Goal: Information Seeking & Learning: Learn about a topic

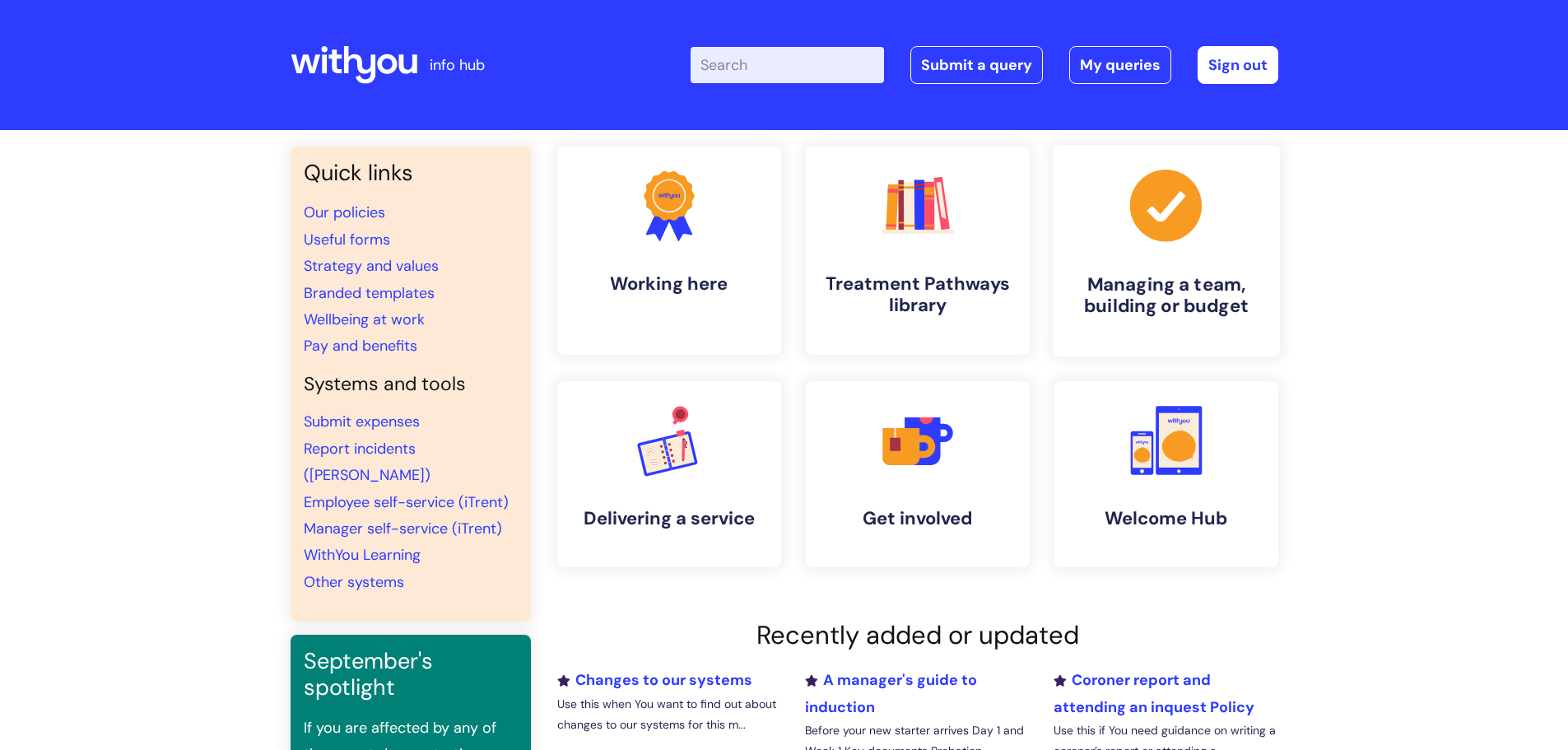
click at [1160, 289] on h4 "Managing a team, building or budget" at bounding box center [1166, 296] width 201 height 45
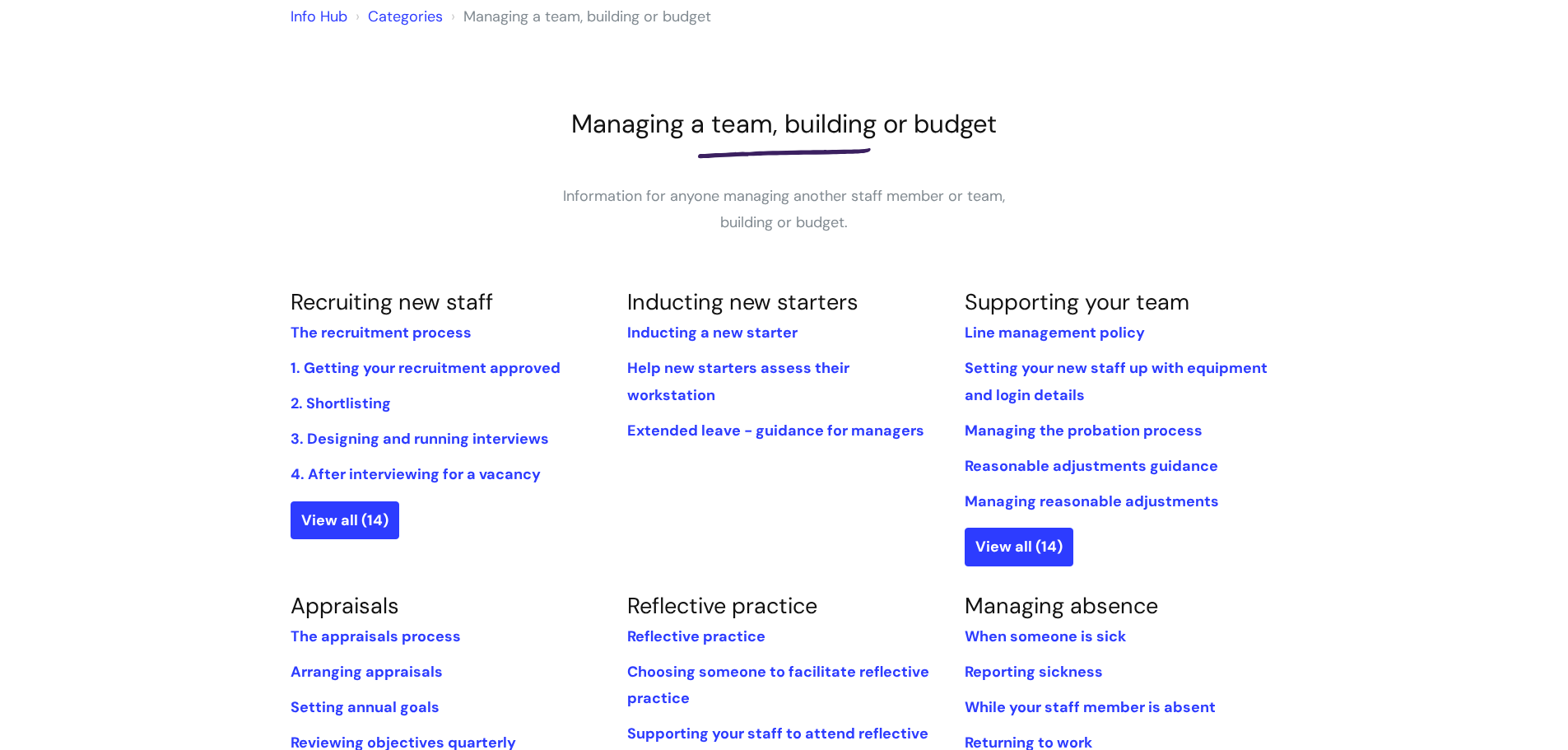
scroll to position [165, 0]
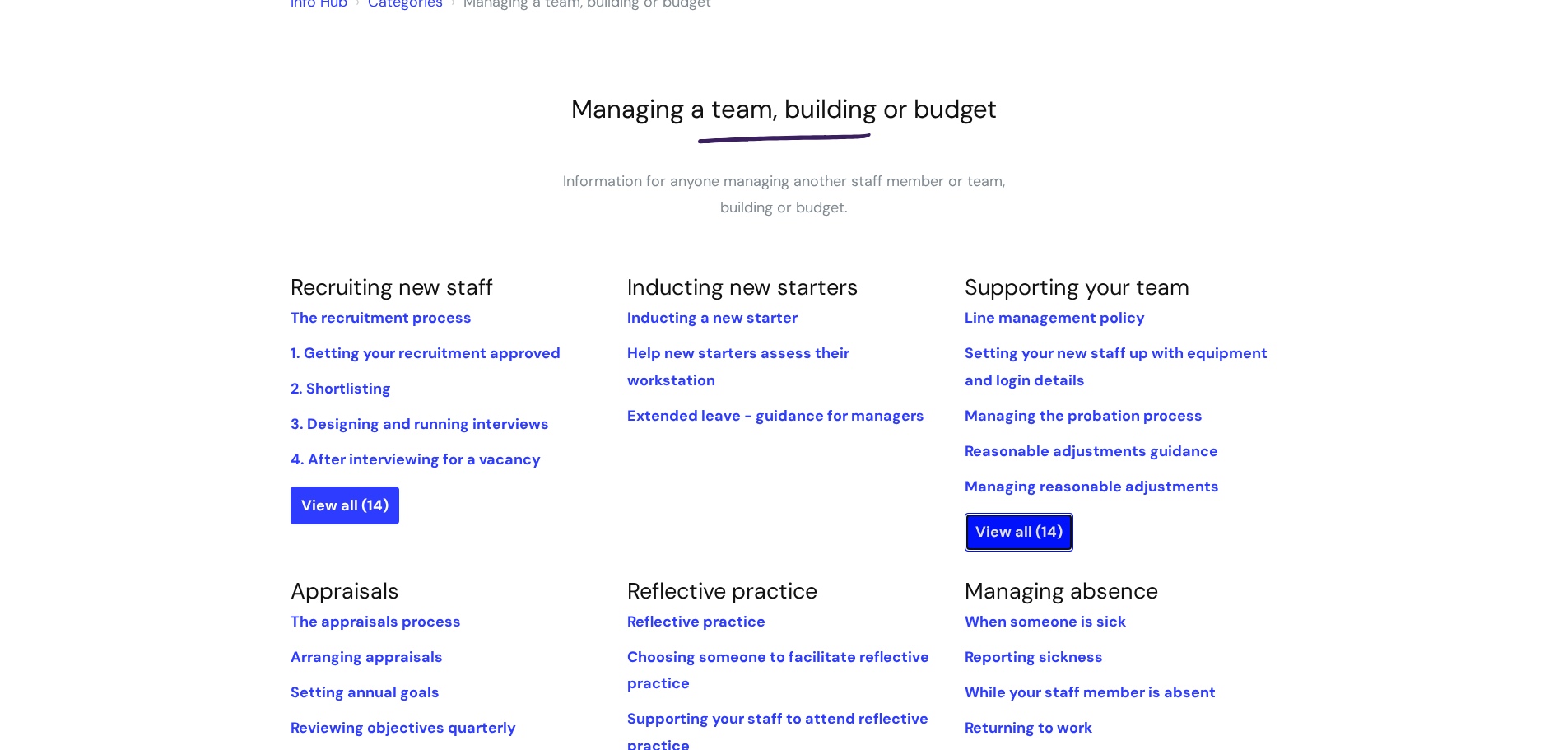
click at [1012, 528] on link "View all (14)" at bounding box center [1018, 532] width 108 height 38
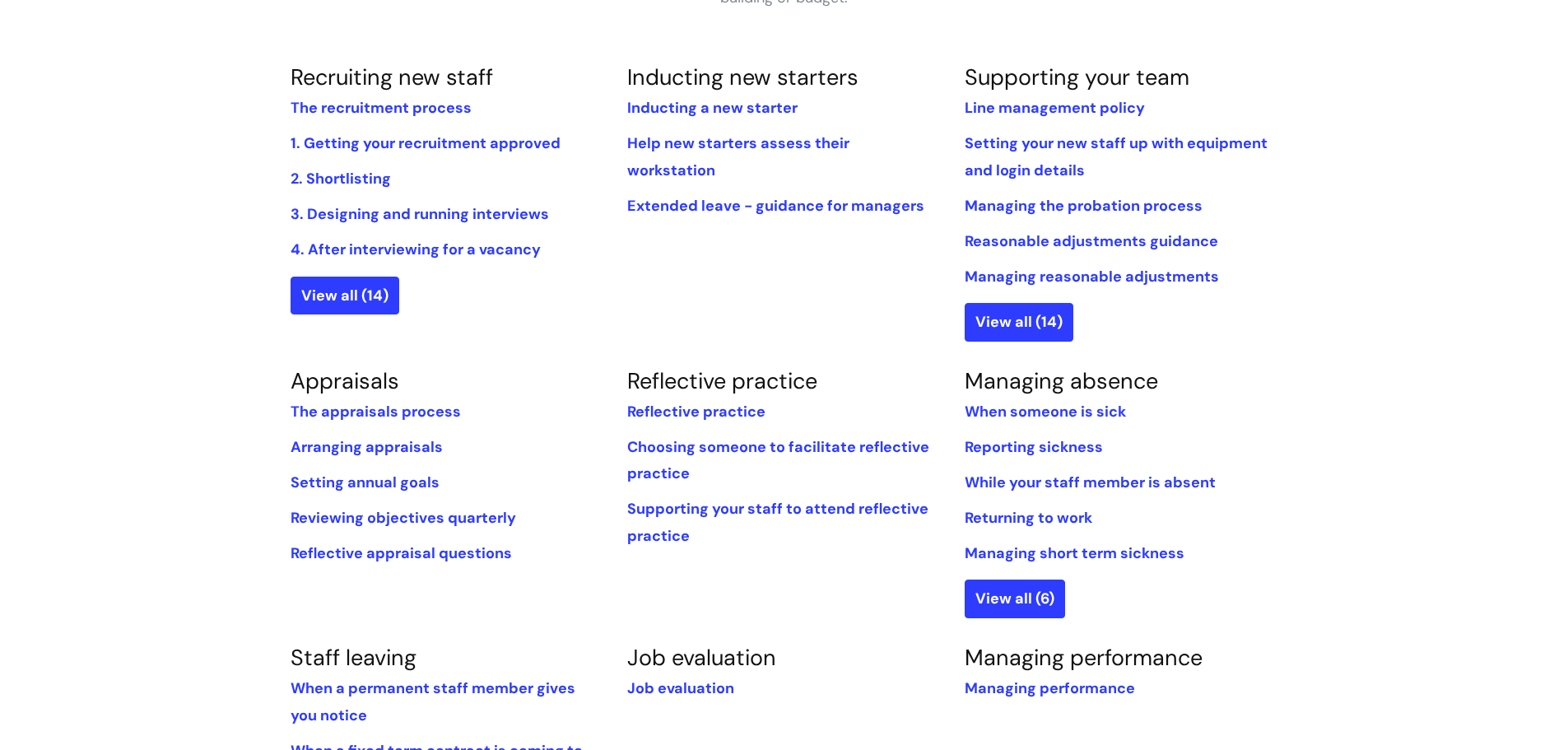
scroll to position [330, 0]
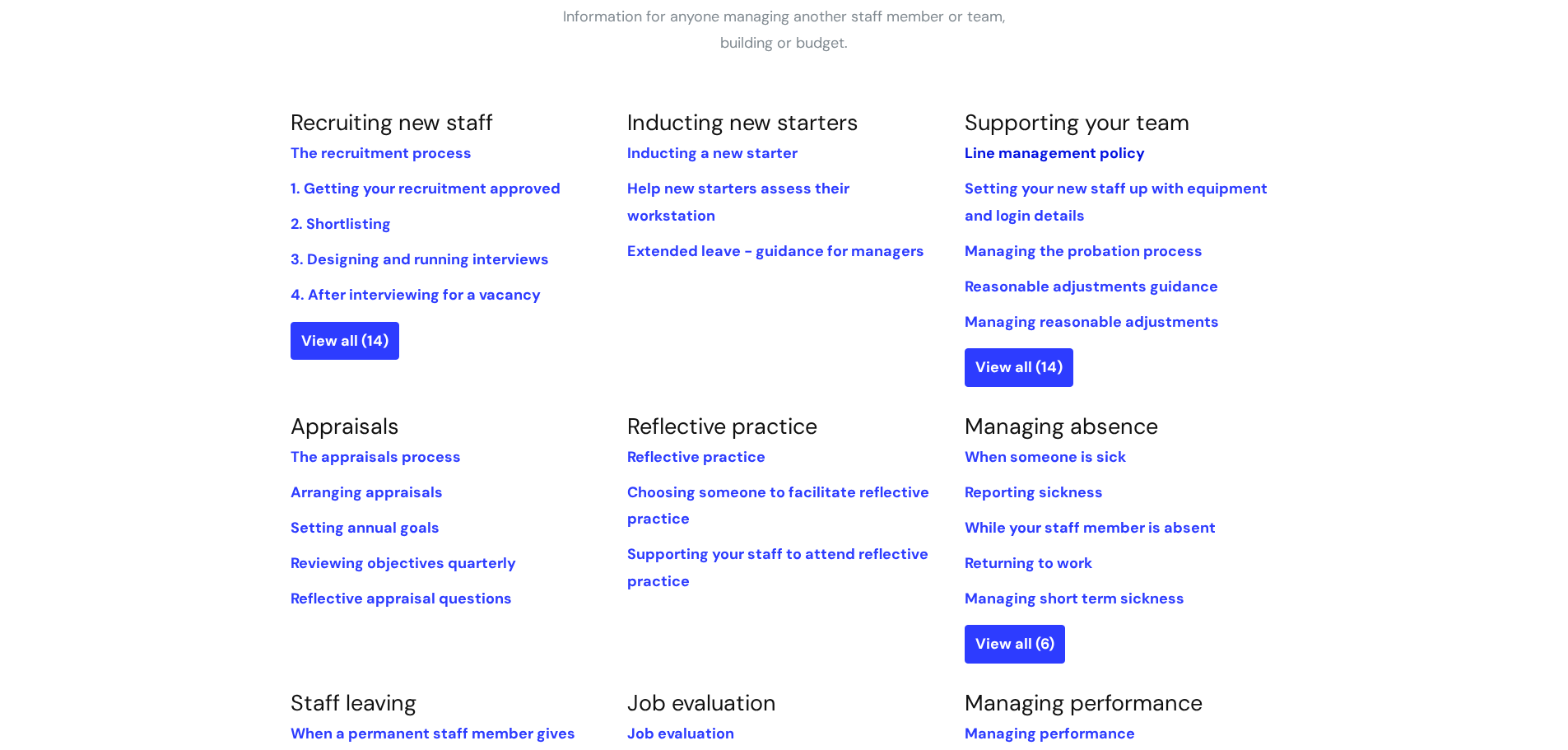
click at [1058, 150] on link "Line management policy" at bounding box center [1054, 153] width 180 height 20
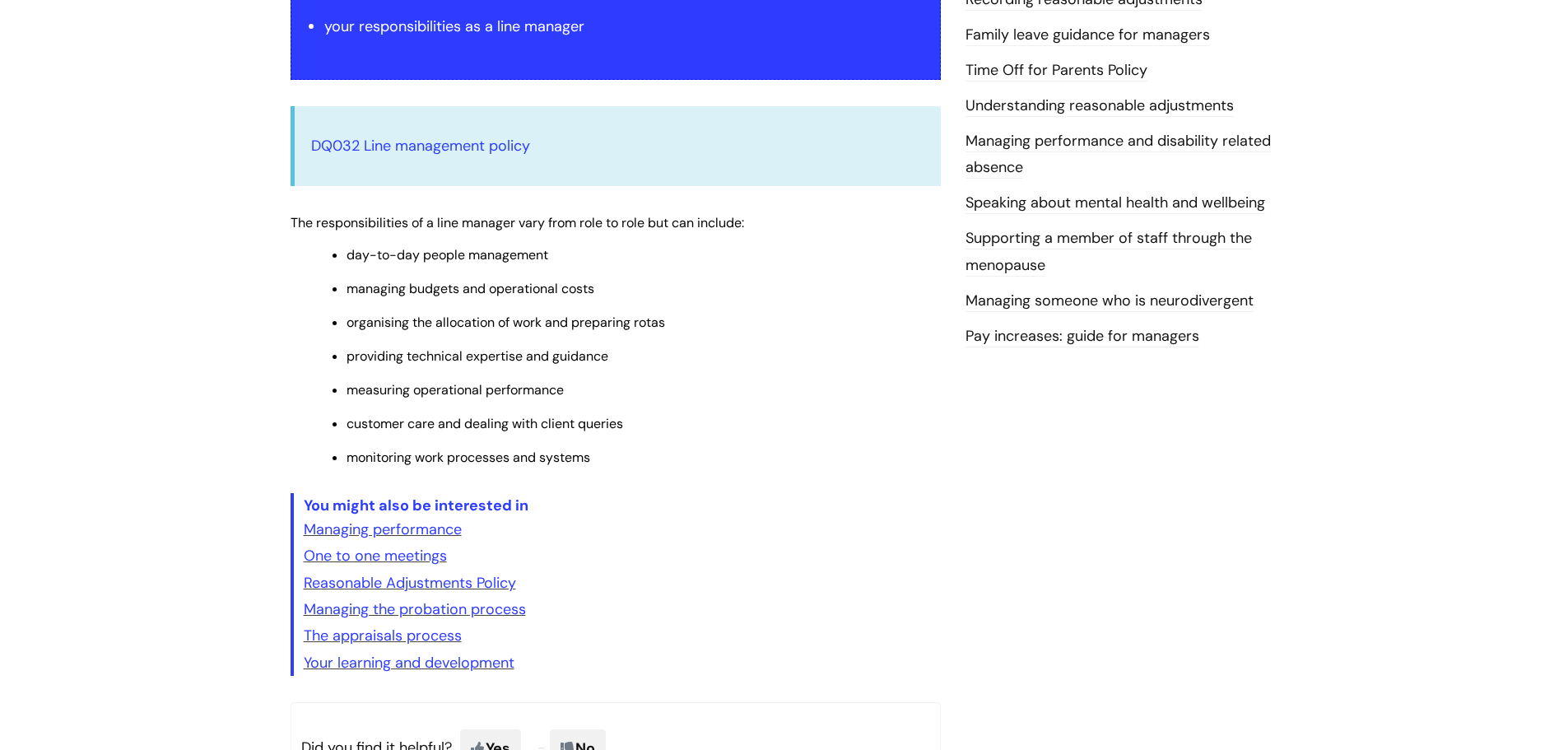
scroll to position [494, 0]
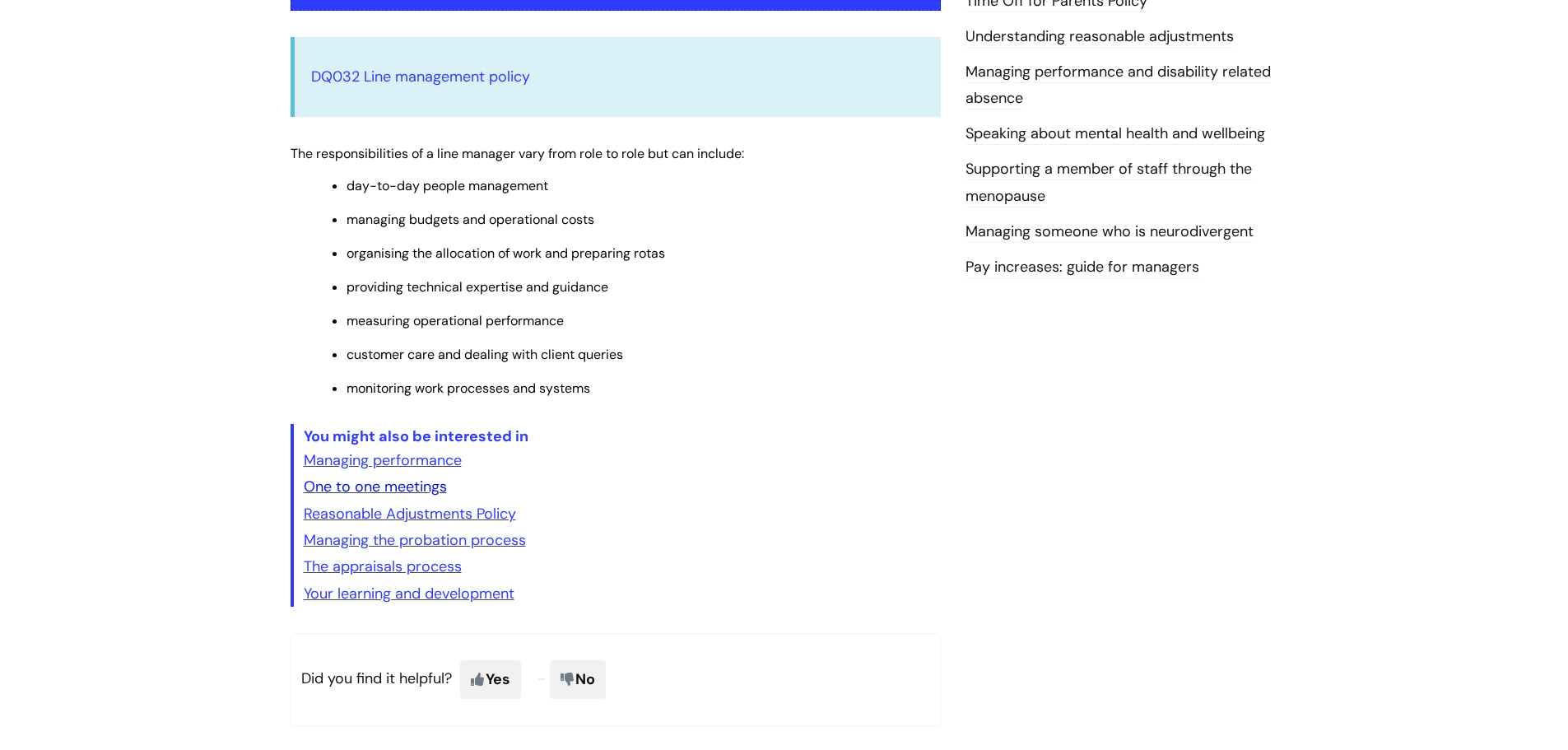
click at [384, 487] on link "One to one meetings" at bounding box center [375, 487] width 143 height 20
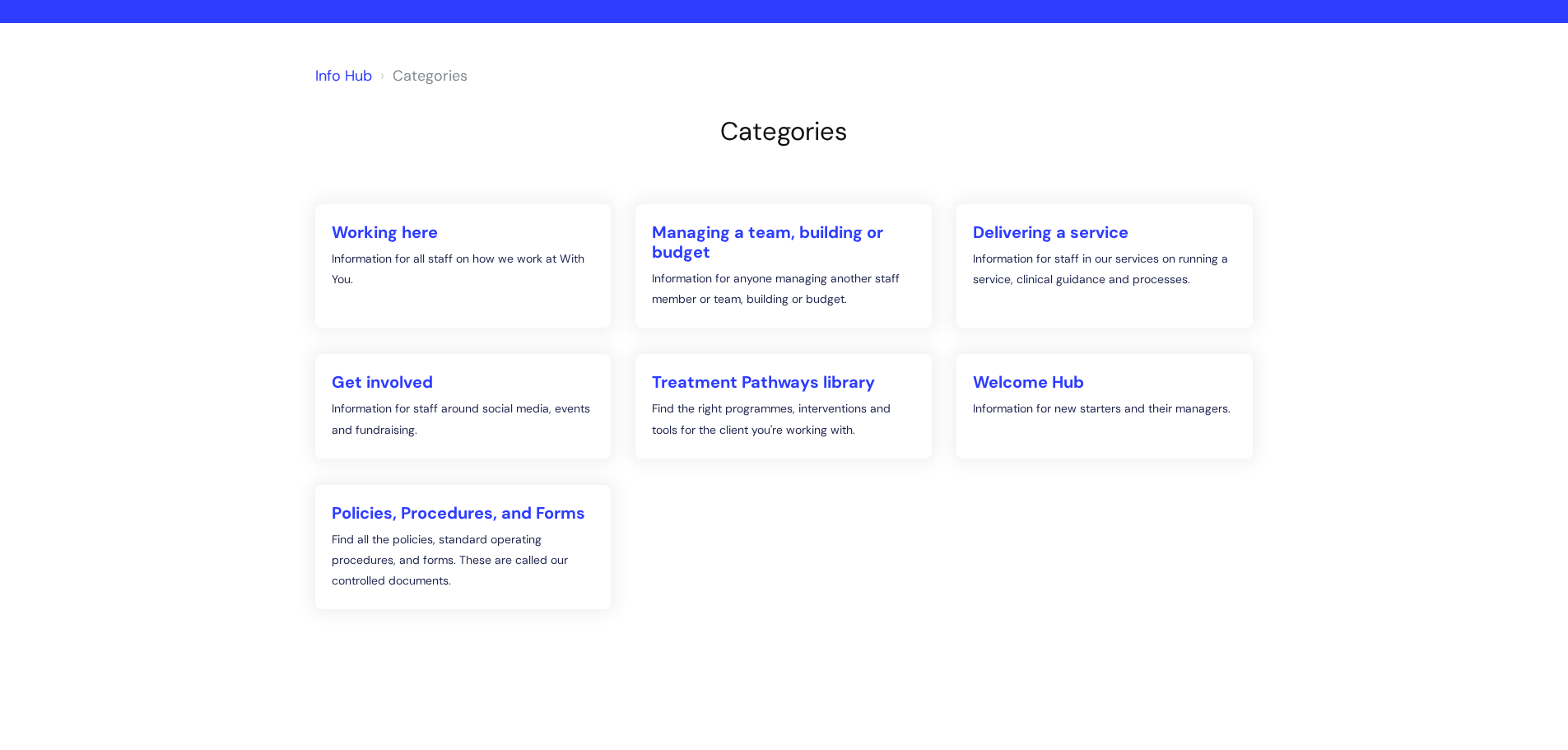
scroll to position [147, 0]
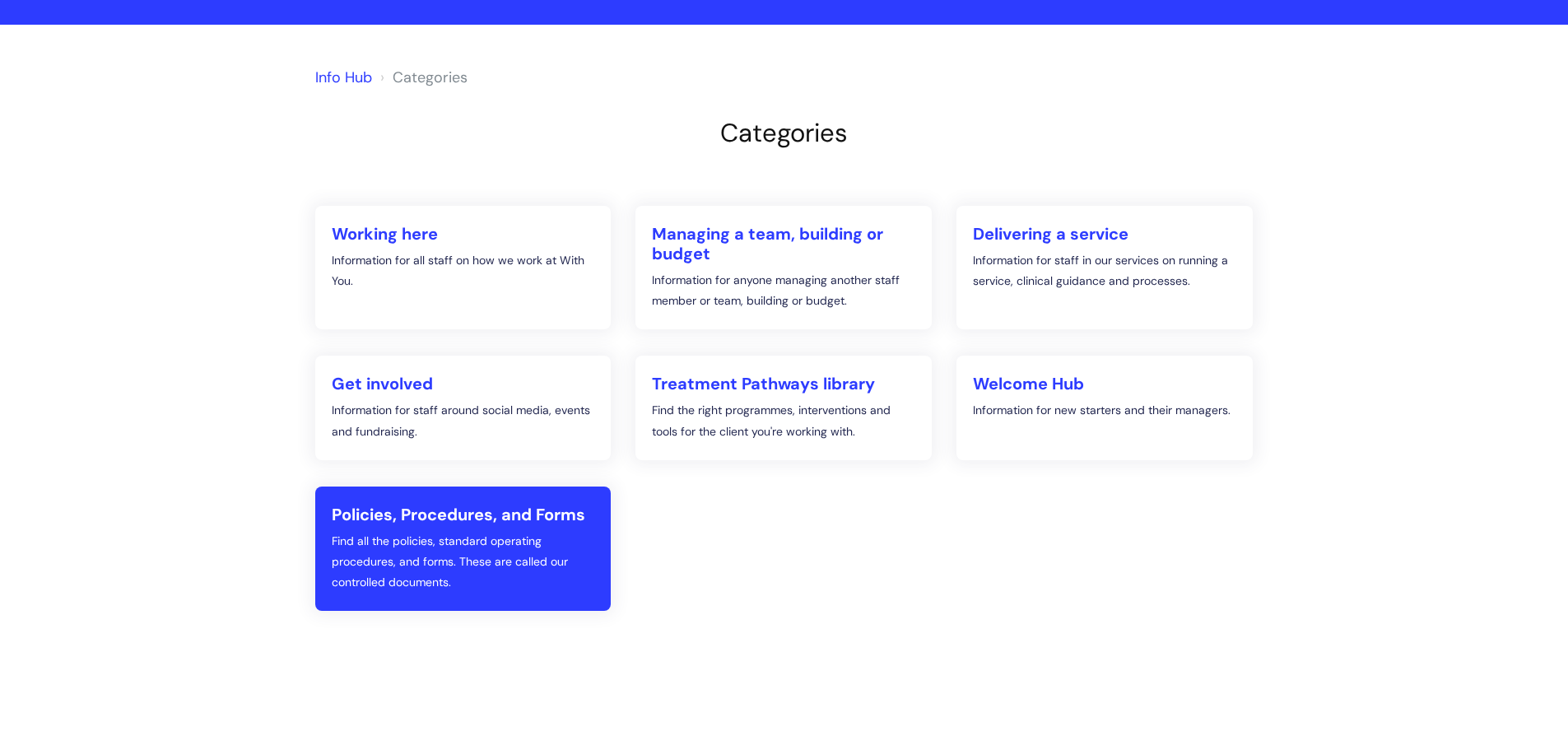
click at [442, 504] on h2 "Policies, Procedures, and Forms" at bounding box center [463, 514] width 263 height 20
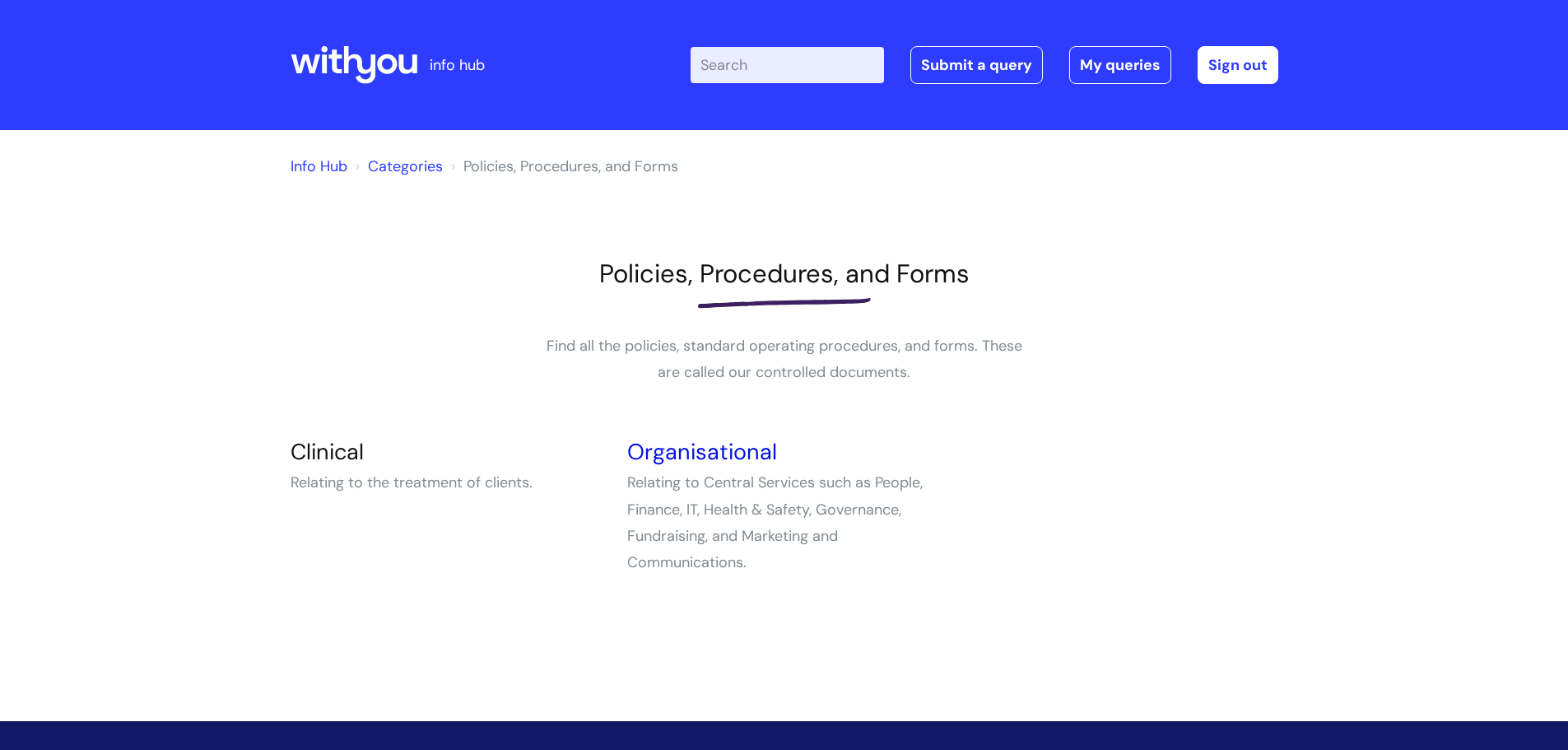
click at [713, 453] on link "Organisational" at bounding box center [701, 452] width 150 height 29
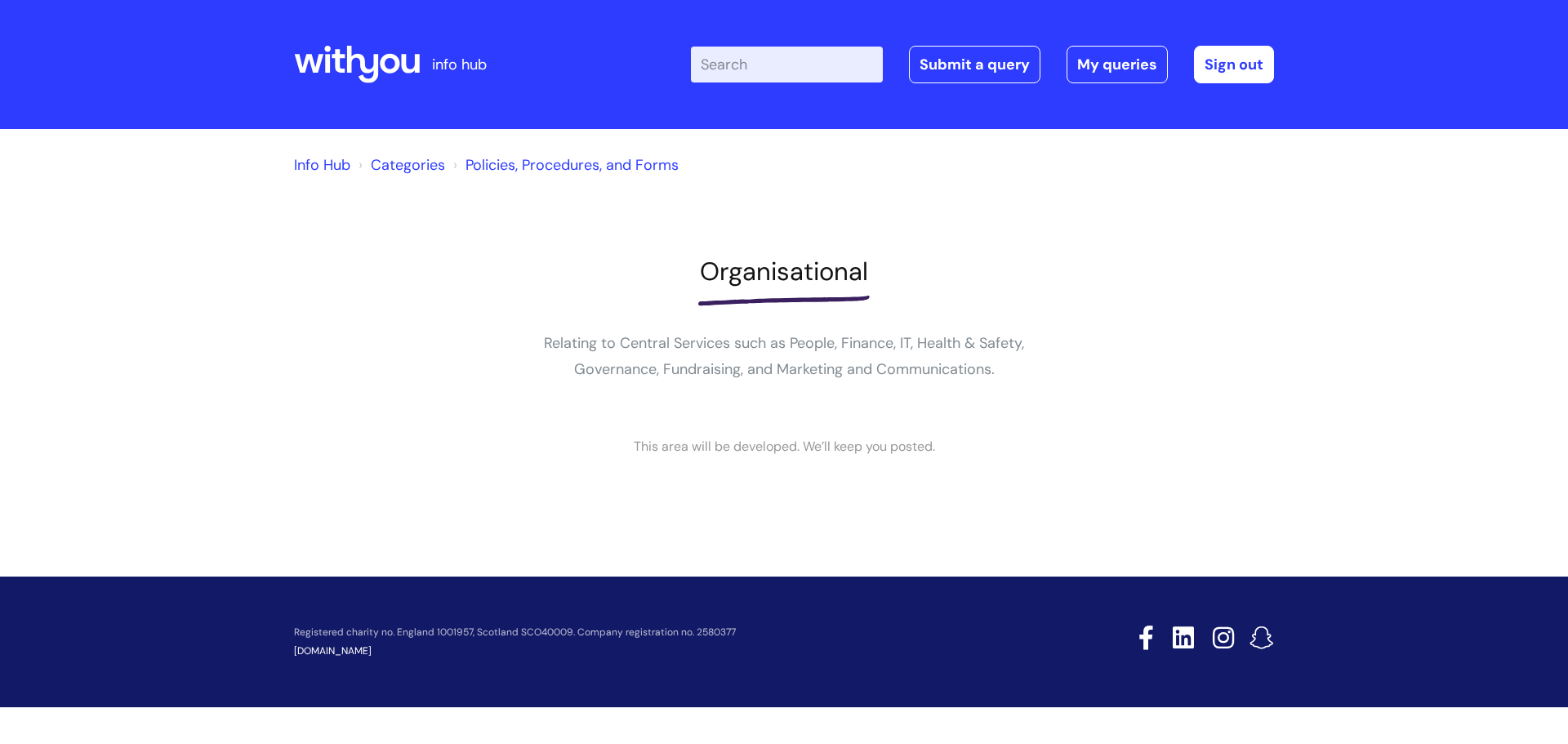
click at [612, 157] on link "Policies, Procedures, and Forms" at bounding box center [572, 165] width 213 height 20
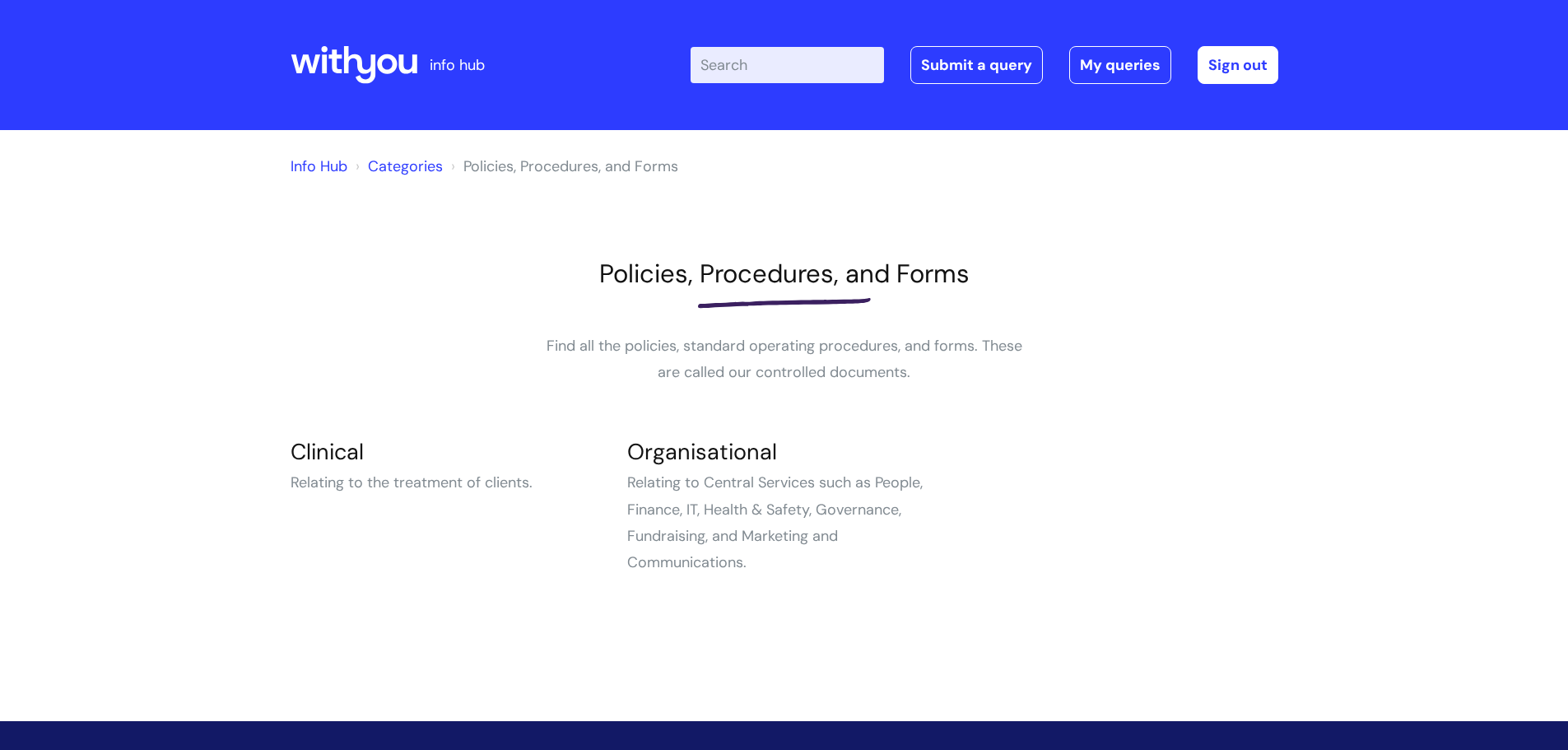
click at [390, 165] on link "Categories" at bounding box center [406, 167] width 75 height 20
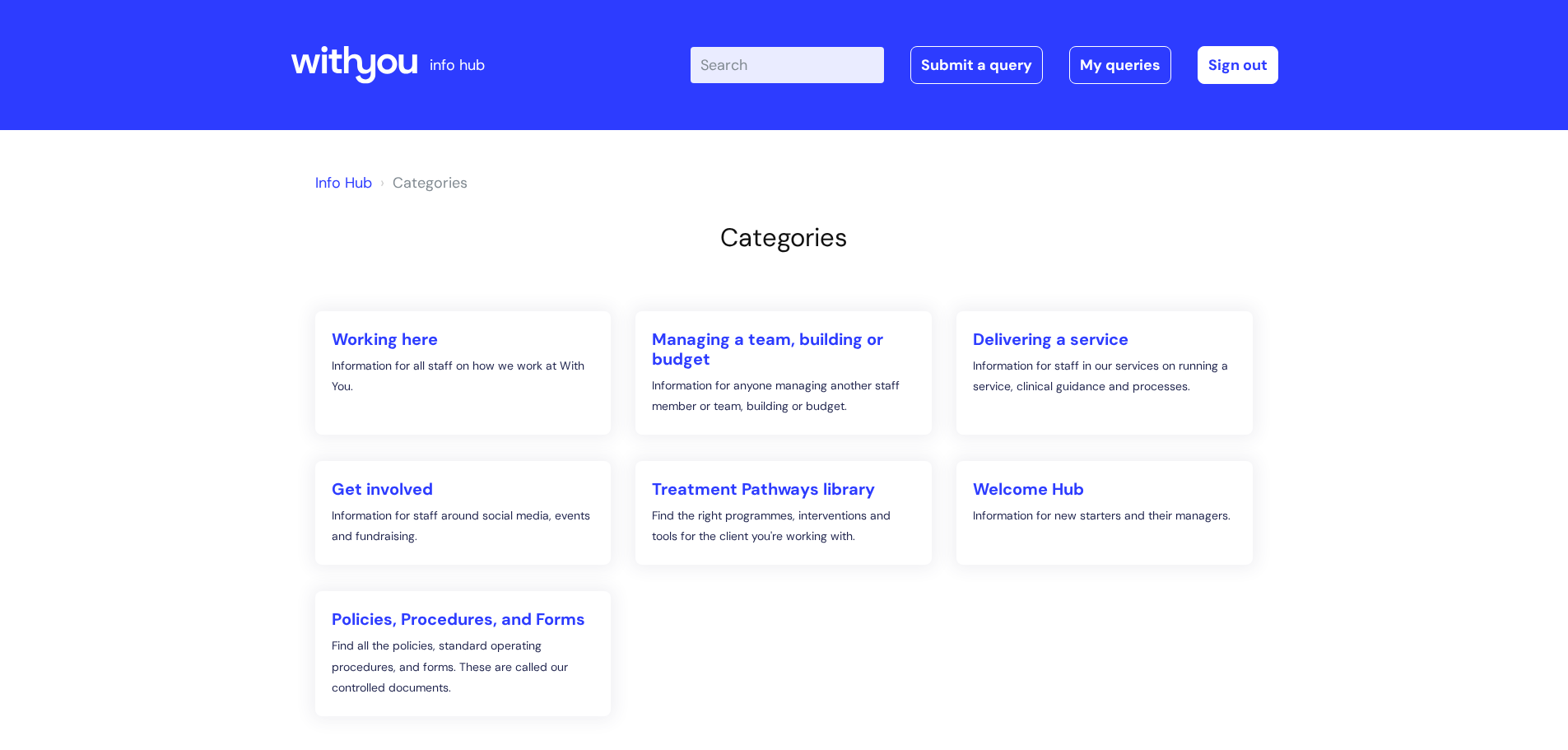
click at [321, 167] on ol "Info Hub Categories" at bounding box center [784, 179] width 938 height 33
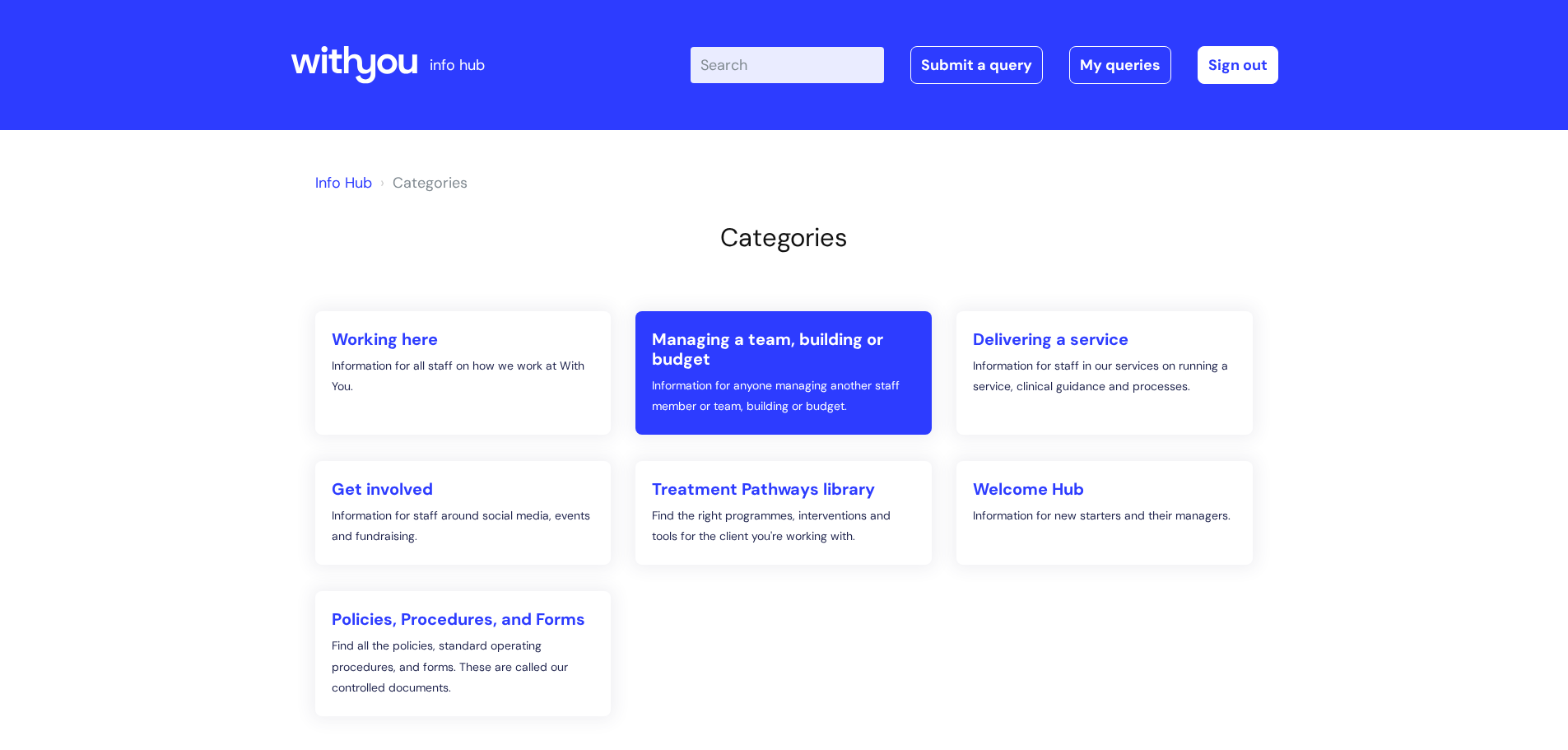
click at [768, 340] on h2 "Managing a team, building or budget" at bounding box center [784, 349] width 263 height 39
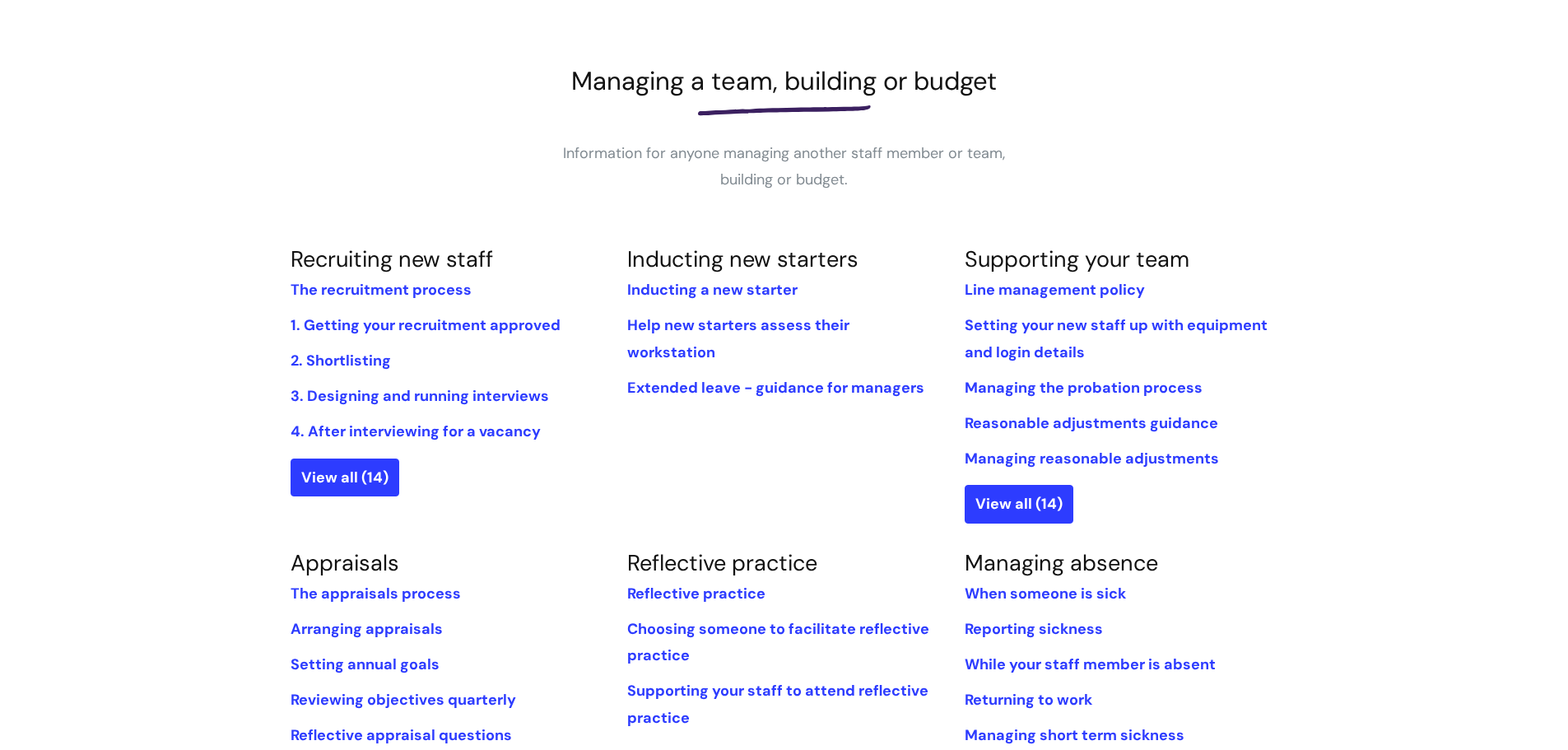
scroll to position [247, 0]
